Goal: Task Accomplishment & Management: Use online tool/utility

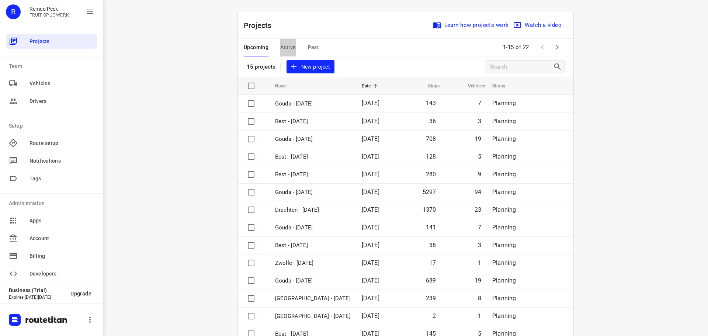
click at [291, 44] on span "Active" at bounding box center [287, 47] width 15 height 9
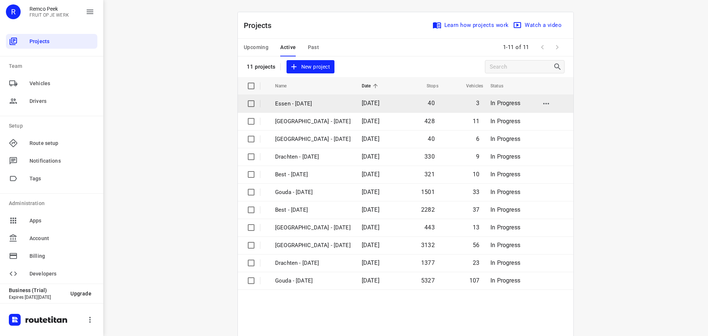
click at [292, 104] on p "Essen - [DATE]" at bounding box center [313, 104] width 76 height 8
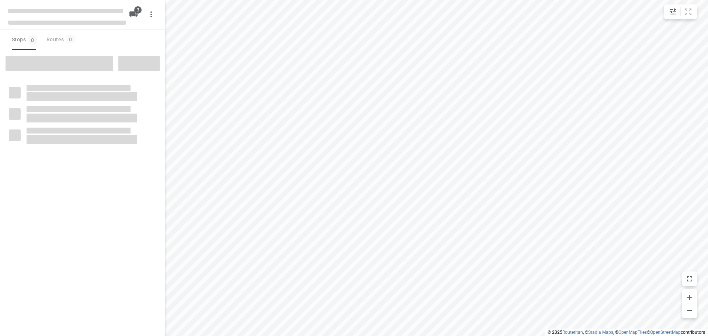
checkbox input "true"
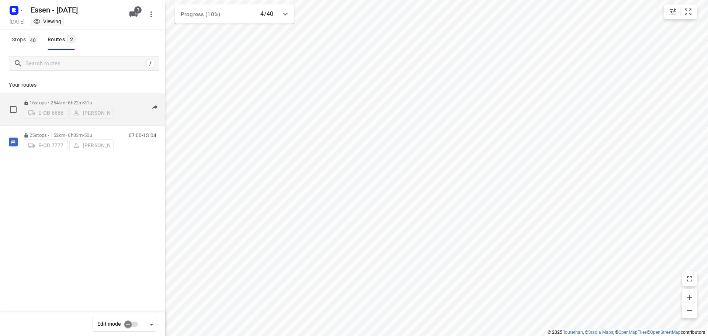
click at [80, 96] on div "15 stops • 254km • 6h22m • [DATE] E-OB 6666 [PERSON_NAME]" at bounding box center [69, 109] width 90 height 26
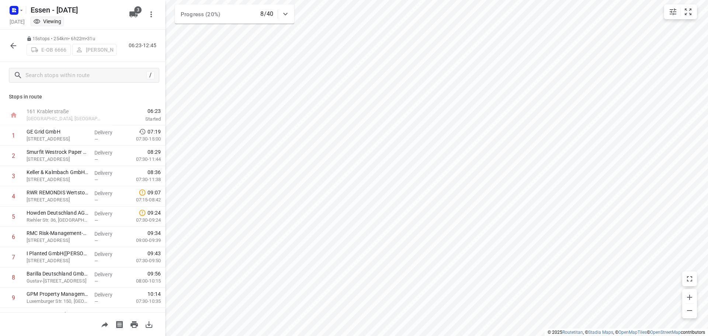
click at [17, 47] on icon "button" at bounding box center [13, 45] width 9 height 9
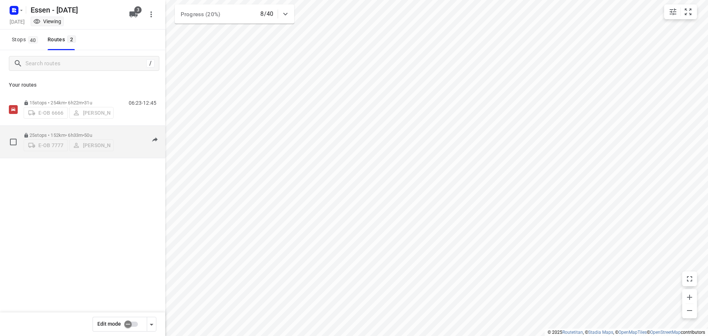
click at [110, 132] on p "25 stops • 152km • 6h33m • [DATE]" at bounding box center [69, 135] width 90 height 6
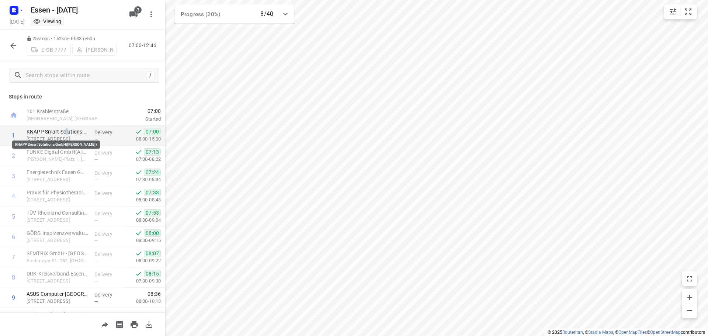
click at [67, 135] on p "KNAPP Smart Solutions GmbH([PERSON_NAME])" at bounding box center [58, 131] width 62 height 7
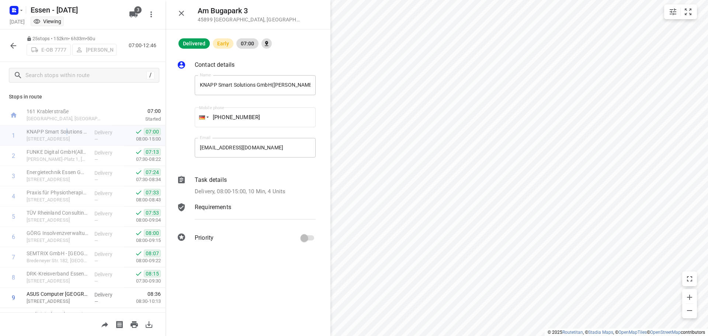
click at [213, 179] on p "Task details" at bounding box center [211, 180] width 32 height 9
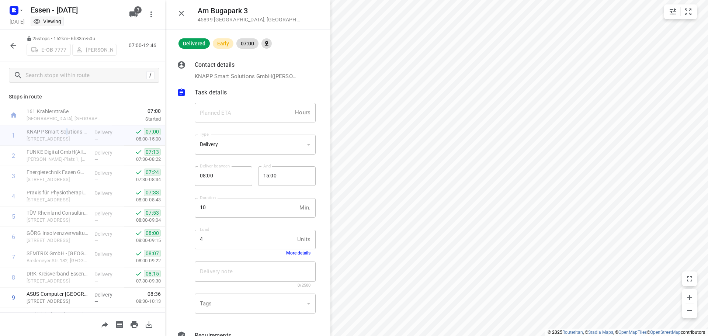
click at [203, 87] on div "Task details" at bounding box center [255, 93] width 124 height 13
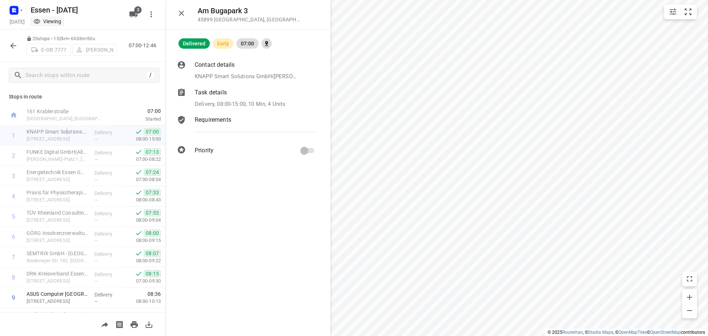
click at [212, 65] on p "Contact details" at bounding box center [215, 65] width 40 height 9
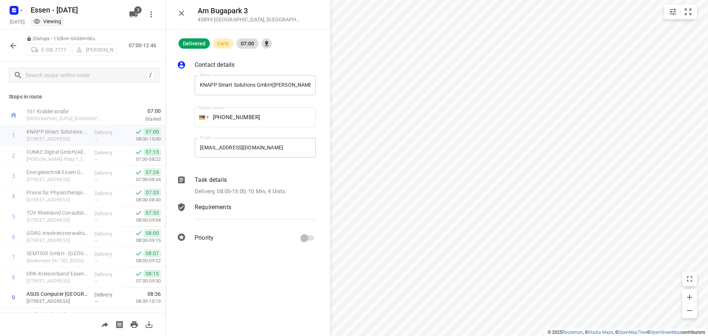
click at [261, 39] on div "Delivered Early 07:00" at bounding box center [247, 39] width 165 height 19
click at [263, 41] on div at bounding box center [267, 43] width 10 height 10
